Goal: Information Seeking & Learning: Learn about a topic

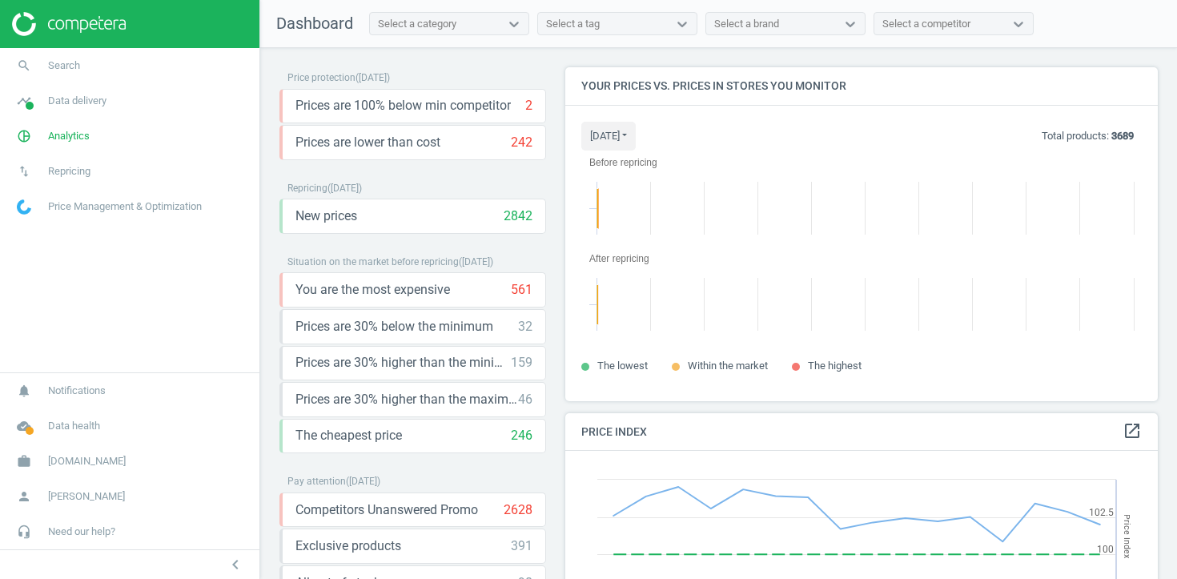
scroll to position [335, 593]
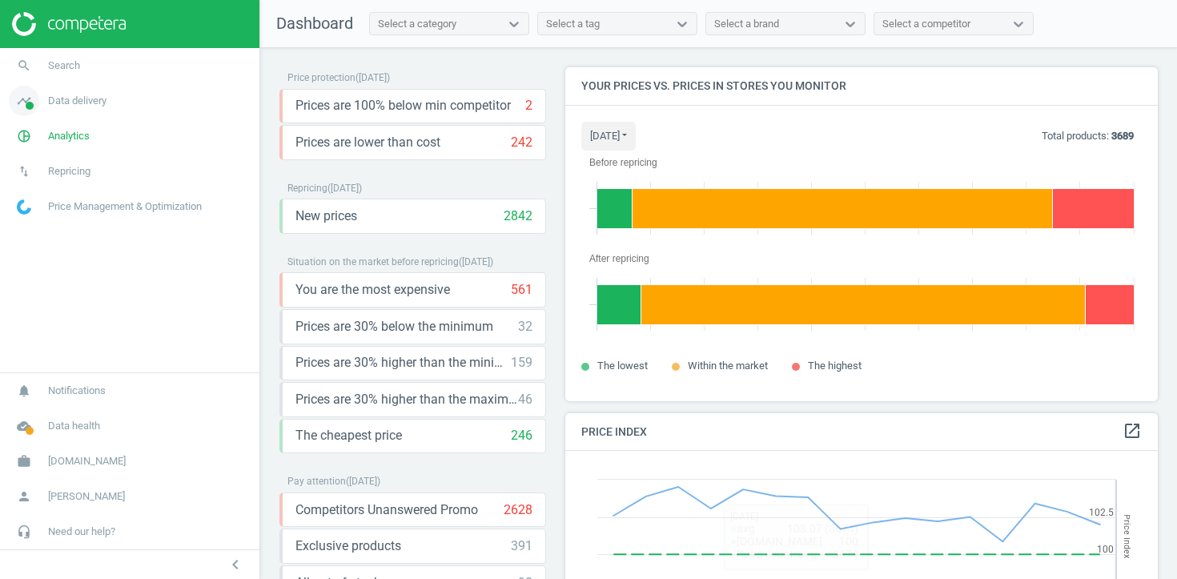
click at [81, 102] on span "Data delivery" at bounding box center [77, 101] width 58 height 14
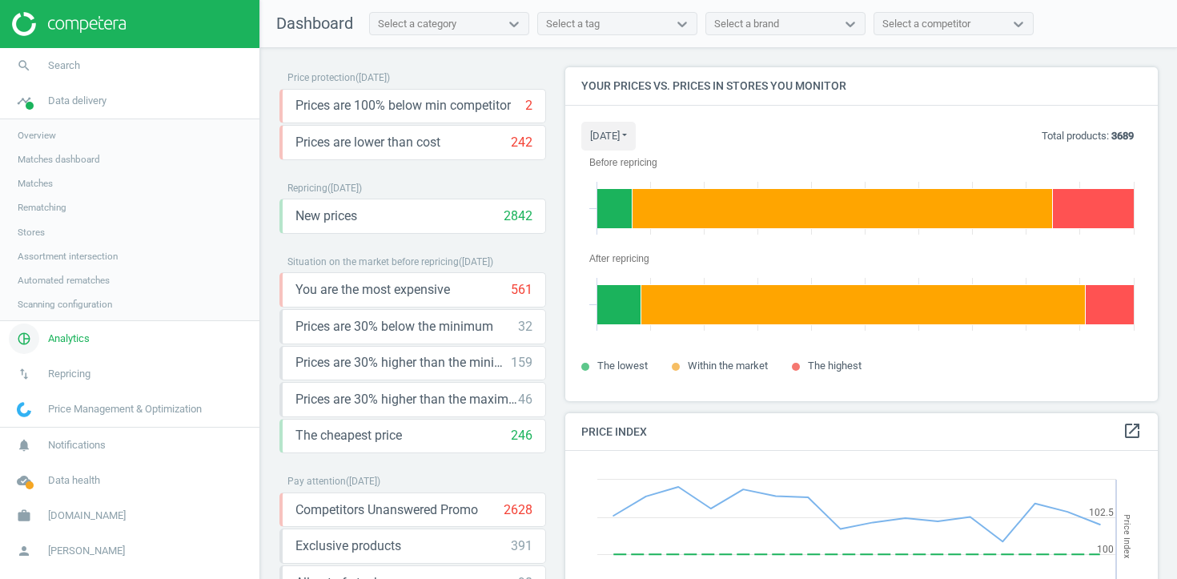
click at [60, 344] on span "Analytics" at bounding box center [69, 339] width 42 height 14
click at [39, 189] on span "Products" at bounding box center [37, 194] width 38 height 13
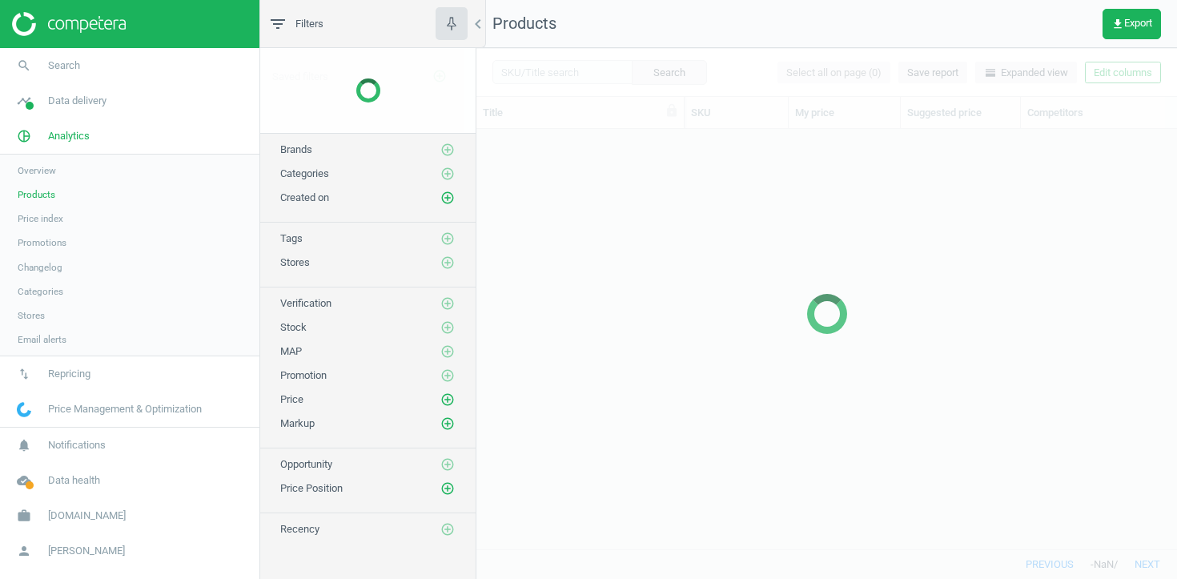
scroll to position [420, 701]
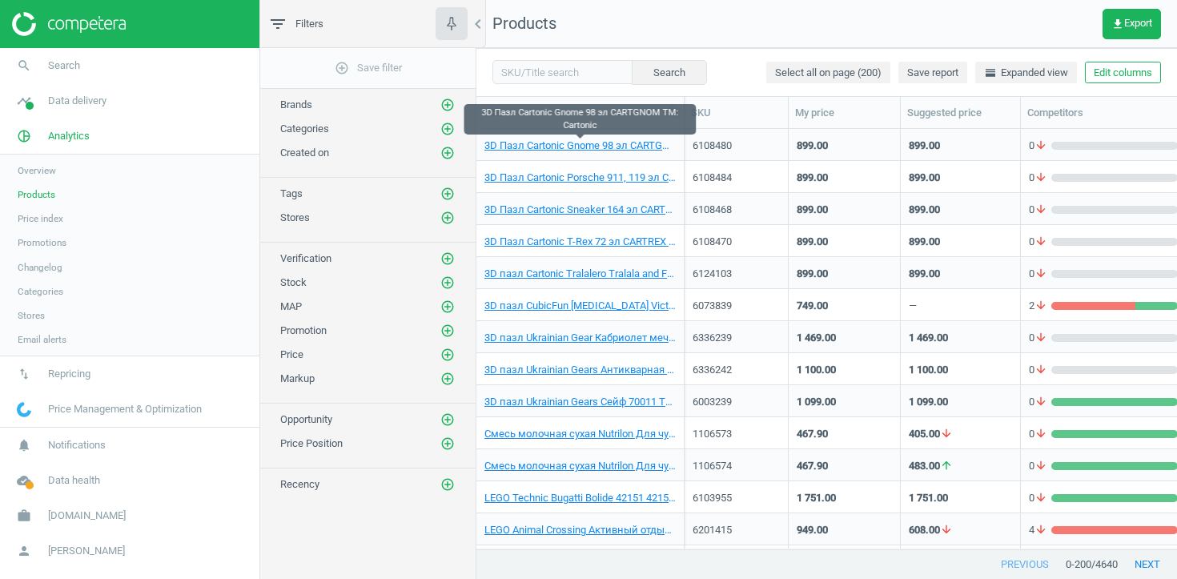
click at [543, 147] on link "3D Пазл Cartonic Gnome 98 эл CARTGNOM TM: Cartonic" at bounding box center [580, 146] width 191 height 14
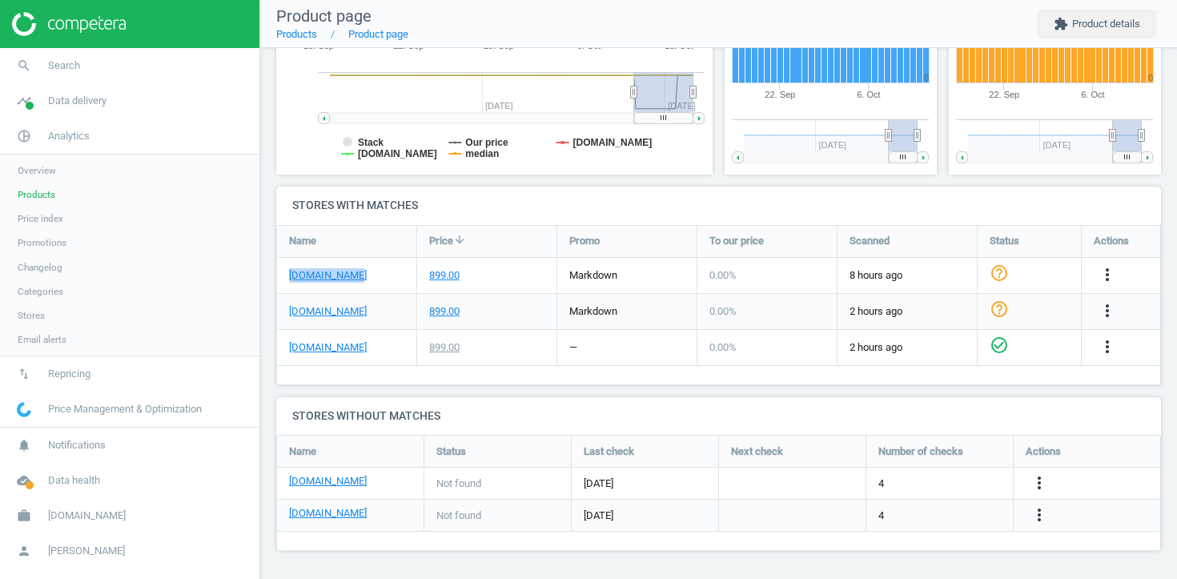
drag, startPoint x: 358, startPoint y: 278, endPoint x: 276, endPoint y: 278, distance: 81.7
click at [276, 278] on div "Name Price arrow_downward Promo To our price Scanned Status Actions epicentrk.u…" at bounding box center [718, 305] width 885 height 160
copy div "epicentrk.ua"
click at [328, 339] on div "Antoshka.ua" at bounding box center [346, 347] width 139 height 35
click at [328, 342] on link "Antoshka.ua" at bounding box center [328, 347] width 78 height 14
